Goal: Task Accomplishment & Management: Complete application form

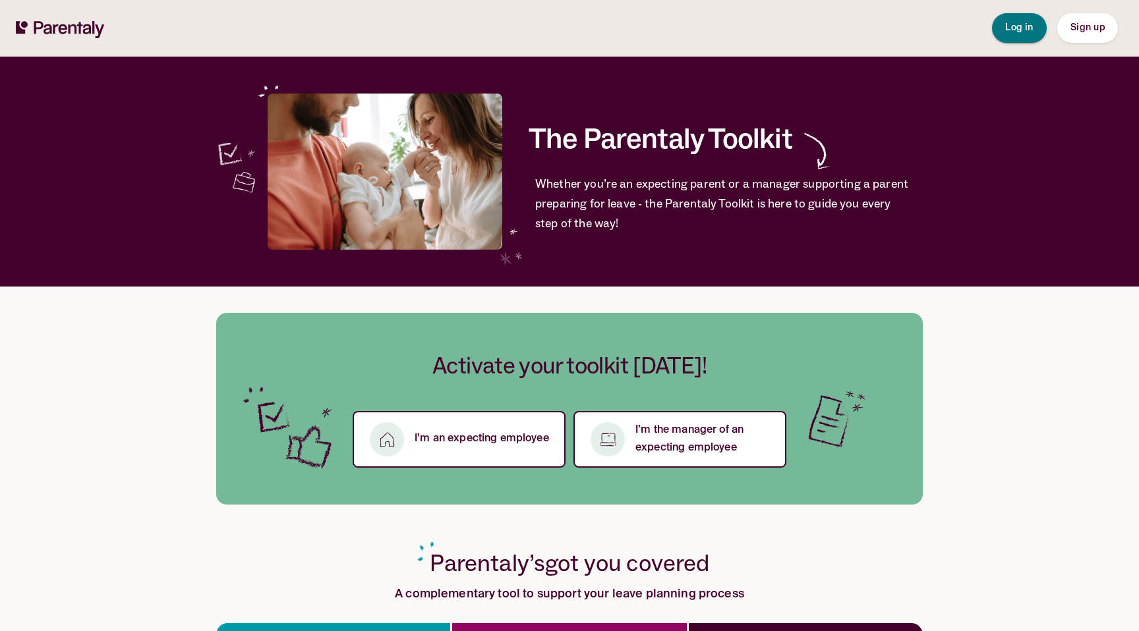
click at [1025, 28] on span "Log in" at bounding box center [1019, 27] width 28 height 9
